Goal: Complete application form

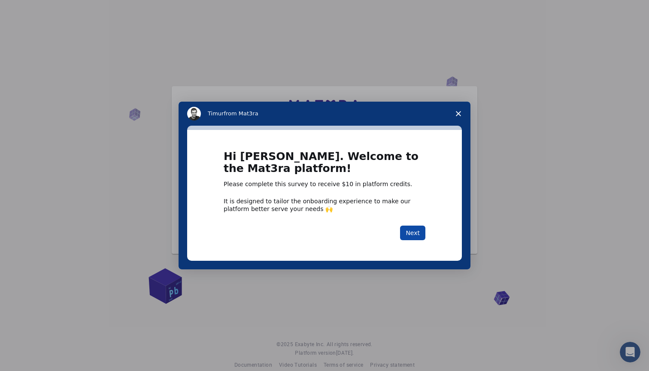
click at [417, 229] on button "Next" at bounding box center [412, 233] width 25 height 15
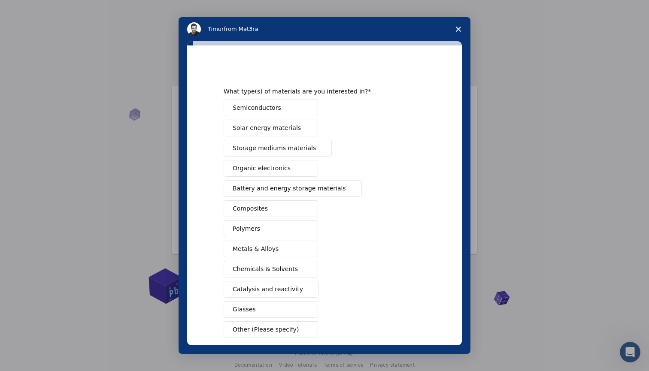
click at [258, 304] on button "Glasses" at bounding box center [270, 309] width 94 height 17
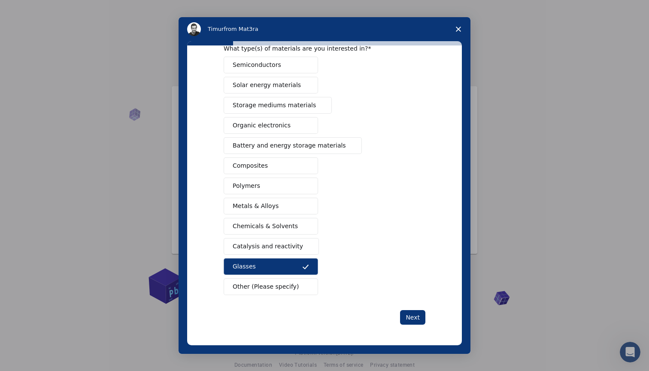
scroll to position [43, 0]
click at [414, 325] on div "What type(s) of materials are you interested in? Semiconductors Solar energy ma…" at bounding box center [324, 195] width 275 height 300
click at [412, 318] on button "Next" at bounding box center [412, 317] width 25 height 15
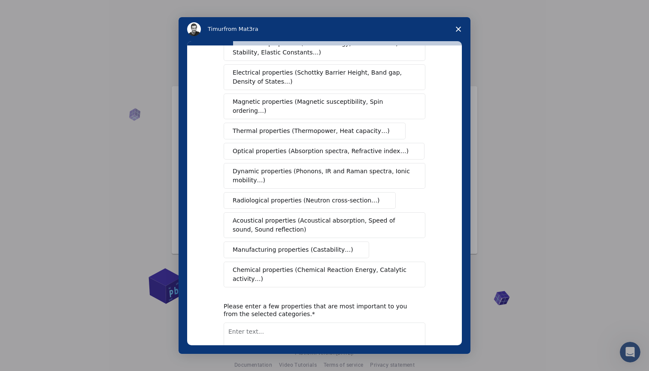
scroll to position [0, 0]
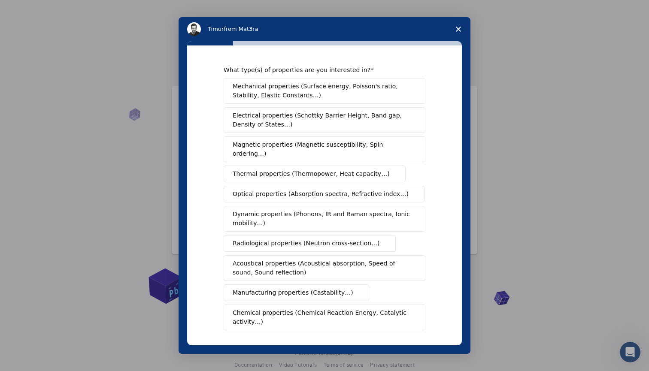
click at [457, 25] on span "Close survey" at bounding box center [458, 29] width 24 height 24
